Goal: Book appointment/travel/reservation

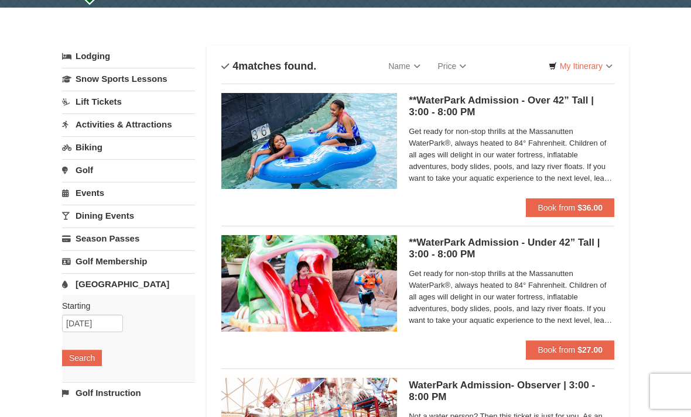
scroll to position [34, 0]
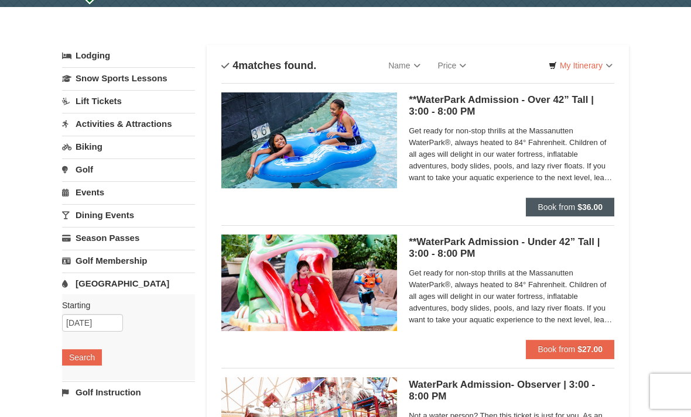
click at [573, 211] on span "Book from" at bounding box center [555, 207] width 37 height 9
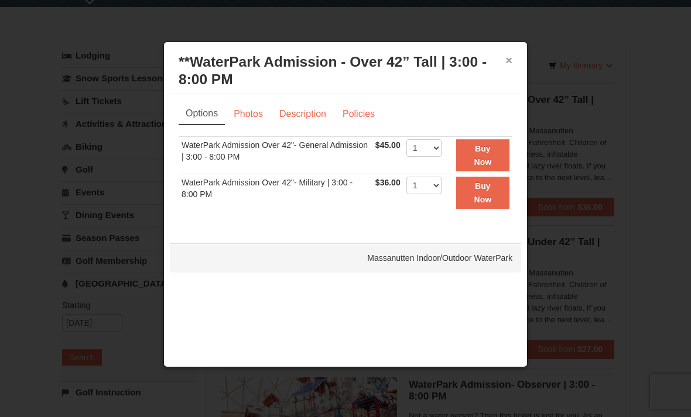
click at [512, 63] on button "×" at bounding box center [508, 60] width 7 height 12
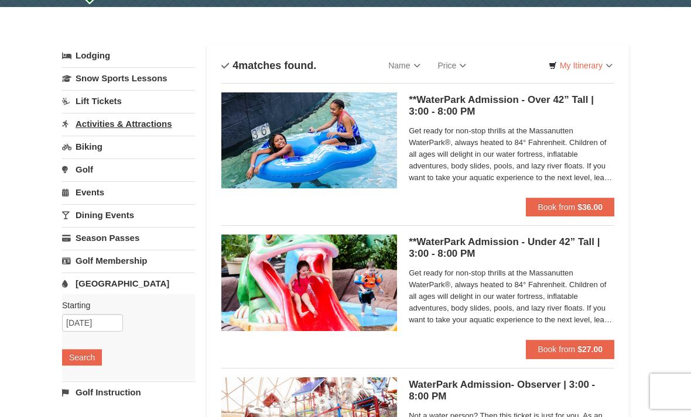
click at [143, 124] on link "Activities & Attractions" at bounding box center [128, 124] width 133 height 22
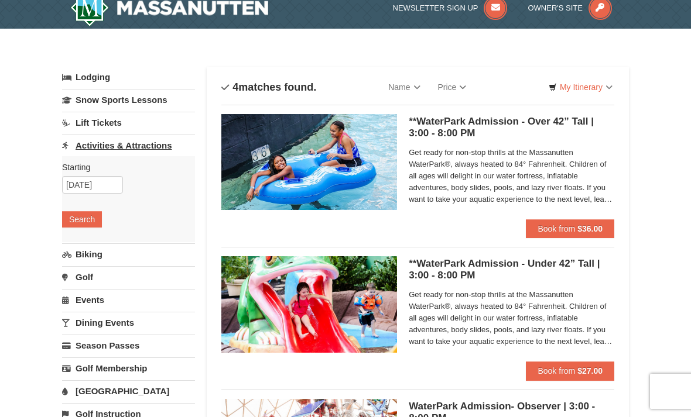
scroll to position [0, 0]
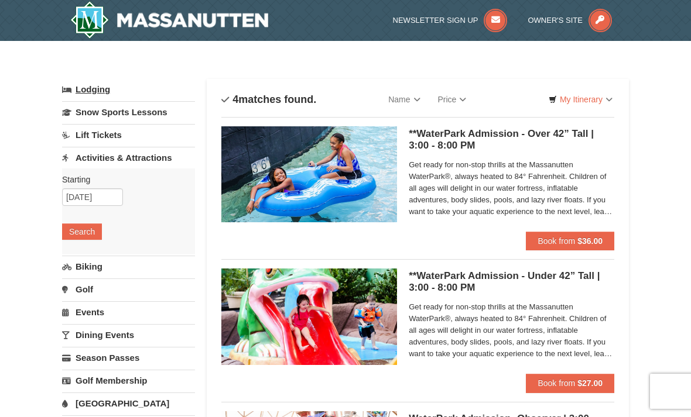
click at [99, 91] on link "Lodging" at bounding box center [128, 89] width 133 height 21
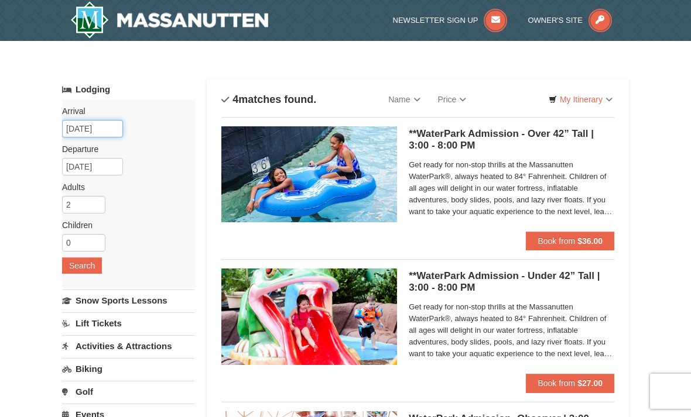
click at [101, 129] on input "10/09/2025" at bounding box center [92, 129] width 61 height 18
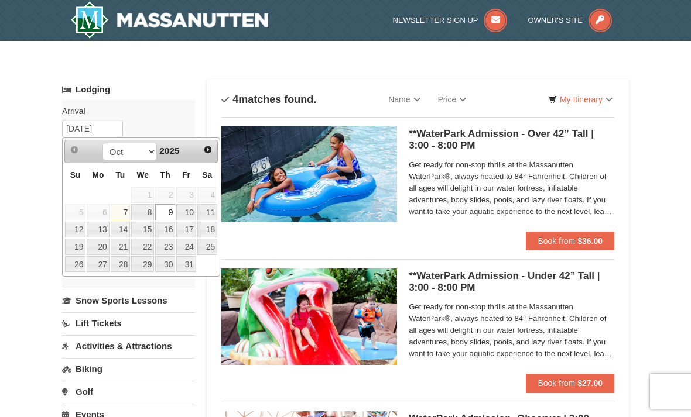
click at [149, 211] on link "8" at bounding box center [142, 212] width 23 height 16
type input "[DATE]"
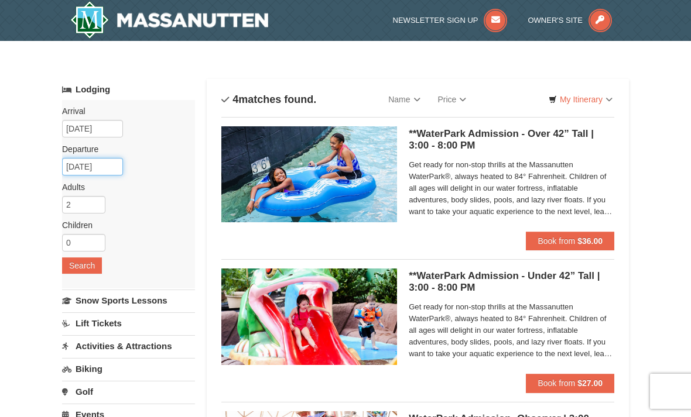
click at [117, 166] on input "[DATE]" at bounding box center [92, 167] width 61 height 18
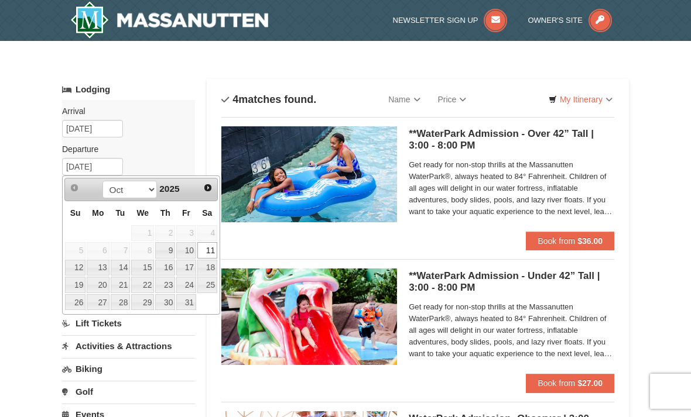
click at [214, 251] on link "11" at bounding box center [207, 250] width 20 height 16
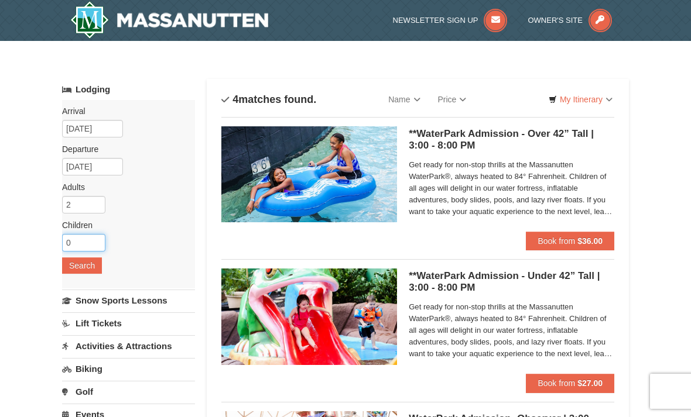
click at [92, 241] on input "0" at bounding box center [83, 243] width 43 height 18
type input "0"
type input "2"
click at [94, 270] on button "Search" at bounding box center [82, 266] width 40 height 16
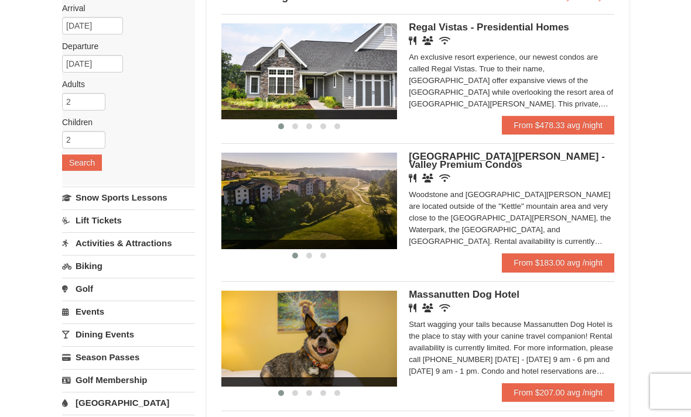
scroll to position [104, 0]
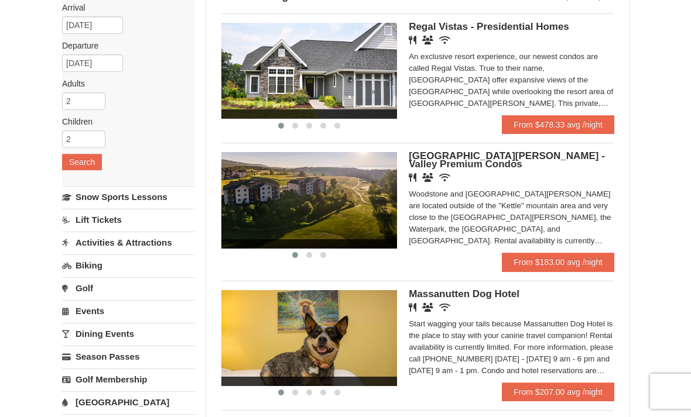
click at [332, 188] on img at bounding box center [309, 200] width 176 height 96
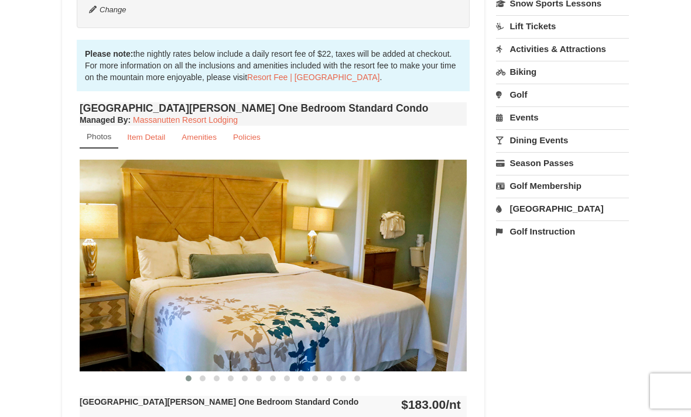
scroll to position [320, 0]
click at [200, 134] on small "Amenities" at bounding box center [198, 137] width 35 height 9
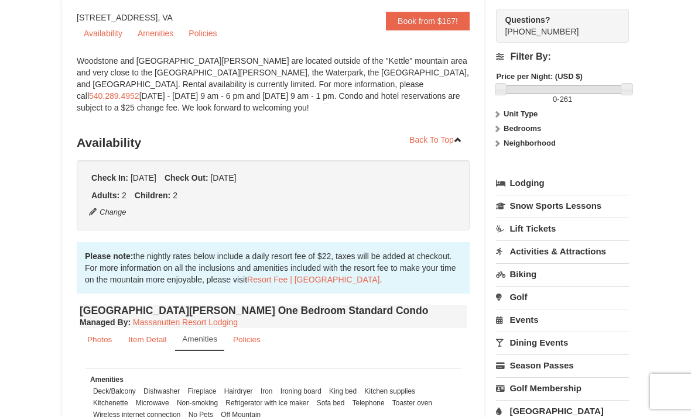
scroll to position [0, 0]
